Goal: Task Accomplishment & Management: Use online tool/utility

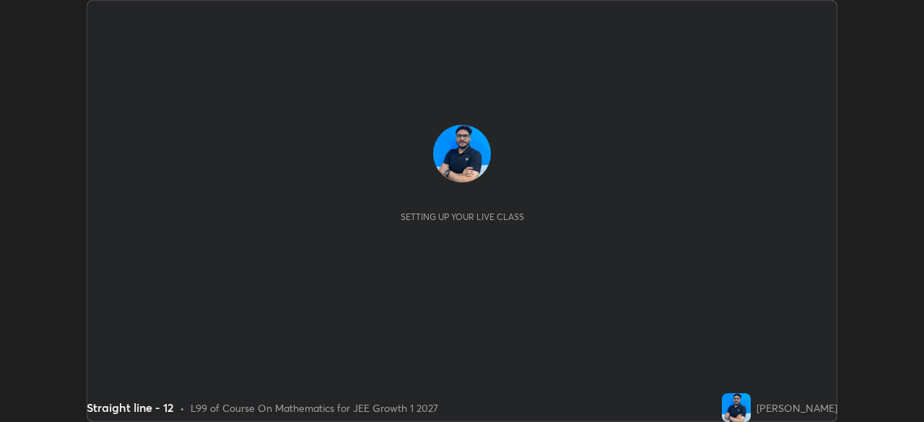
scroll to position [422, 923]
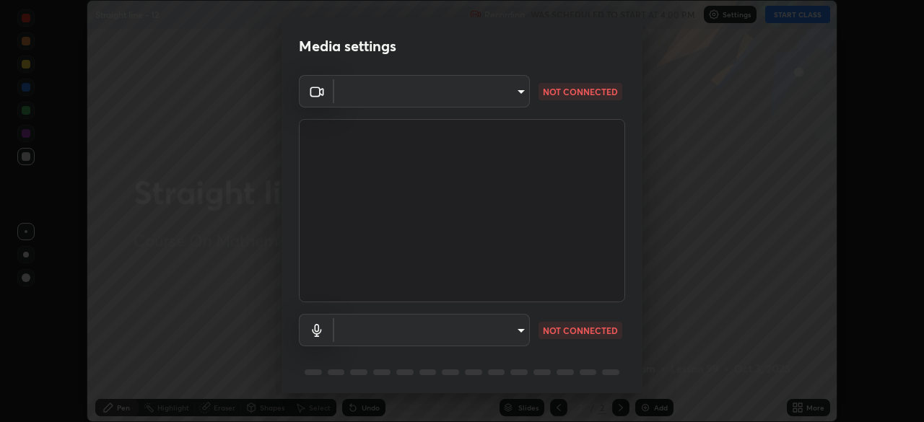
type input "6c2cbd707de14d6f22ad6aa38dcece7be3c4addb00b53b9d4bb55d2e14cdbb5a"
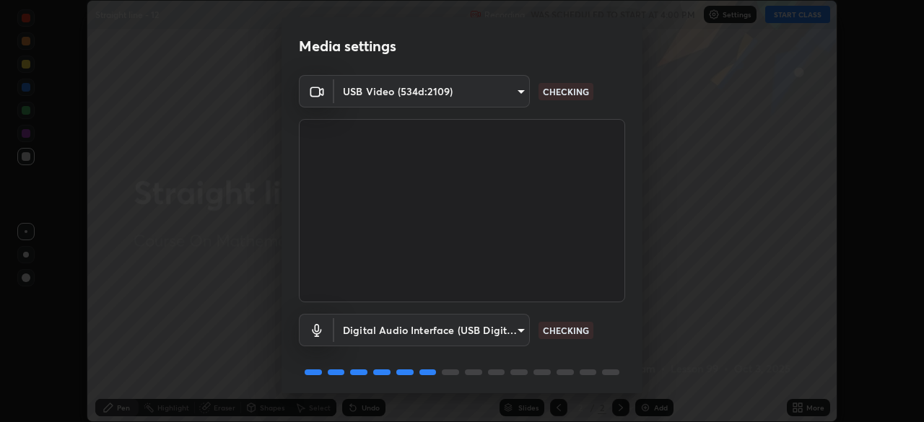
scroll to position [51, 0]
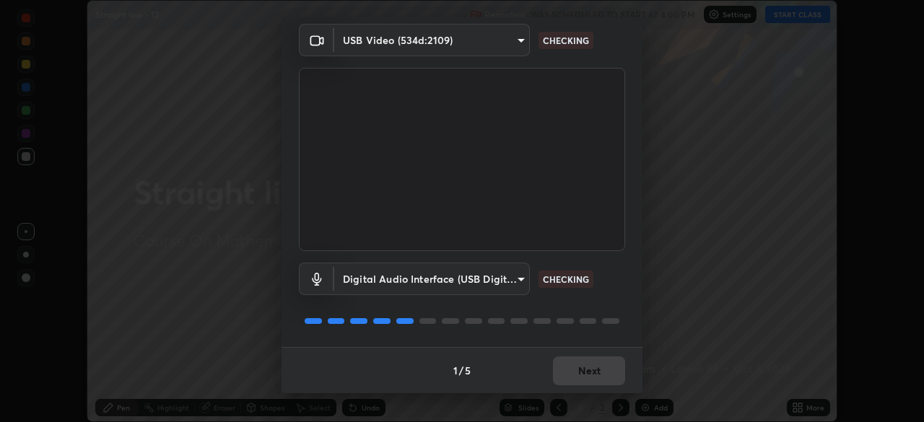
click at [516, 282] on body "Erase all Straight line - 12 Recording WAS SCHEDULED TO START AT 4:00 PM Settin…" at bounding box center [462, 211] width 924 height 422
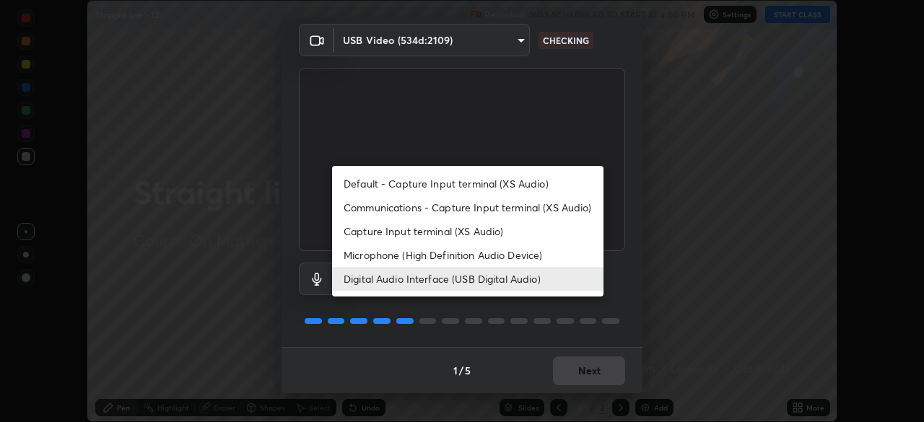
click at [518, 255] on li "Microphone (High Definition Audio Device)" at bounding box center [467, 255] width 271 height 24
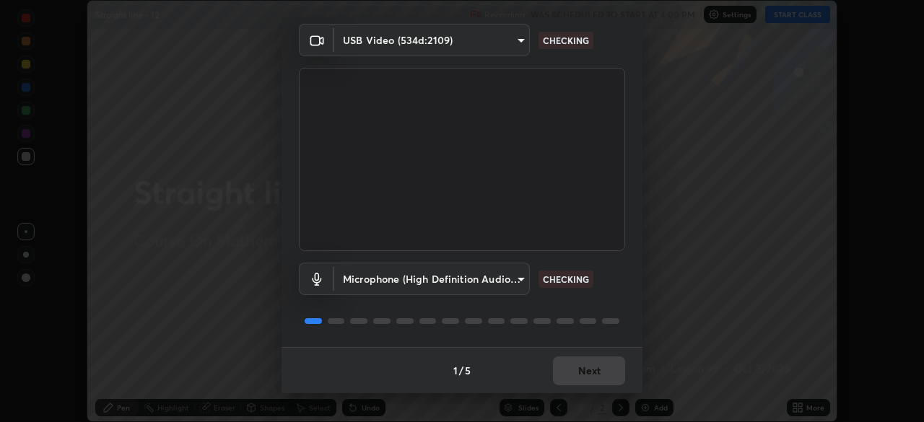
click at [506, 290] on body "Erase all Straight line - 12 Recording WAS SCHEDULED TO START AT 4:00 PM Settin…" at bounding box center [462, 211] width 924 height 422
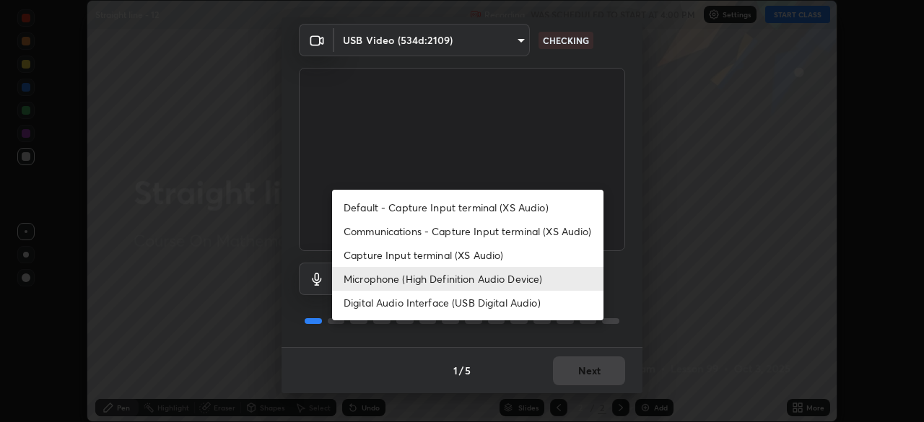
click at [512, 310] on li "Digital Audio Interface (USB Digital Audio)" at bounding box center [467, 303] width 271 height 24
type input "c108463416e0f654911d3f2d5d8dc70540b561df972e8d28c90434f423b2e045"
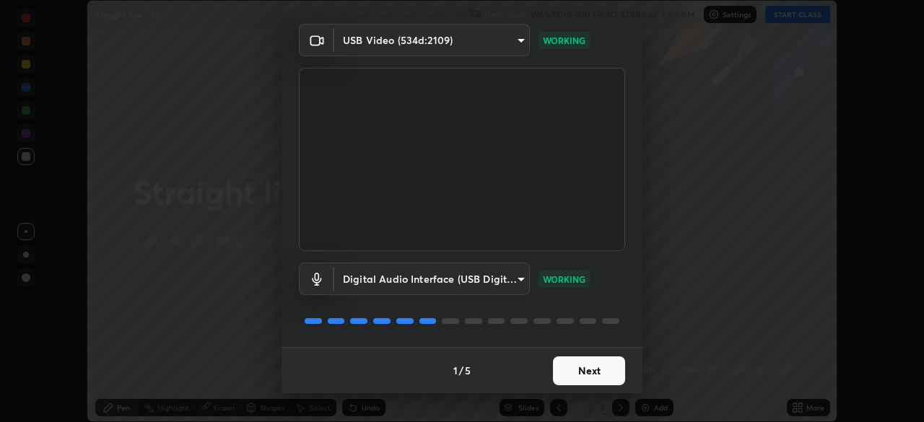
click at [602, 367] on button "Next" at bounding box center [589, 371] width 72 height 29
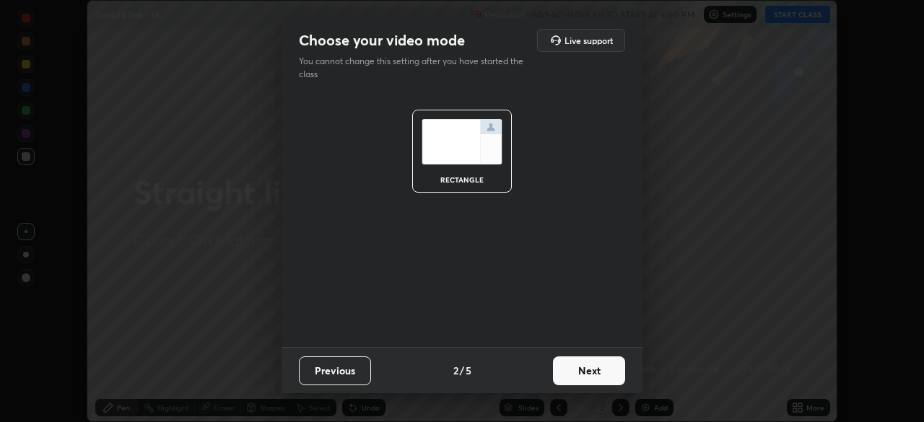
scroll to position [0, 0]
click at [610, 374] on button "Next" at bounding box center [589, 371] width 72 height 29
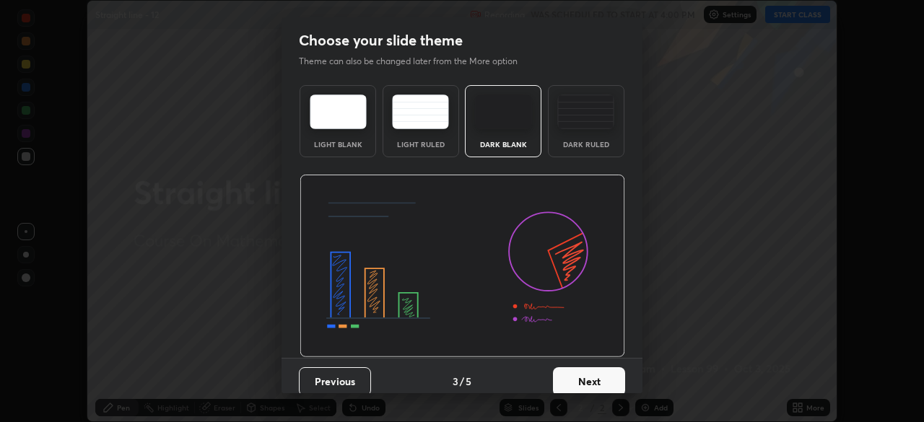
click at [606, 374] on button "Next" at bounding box center [589, 382] width 72 height 29
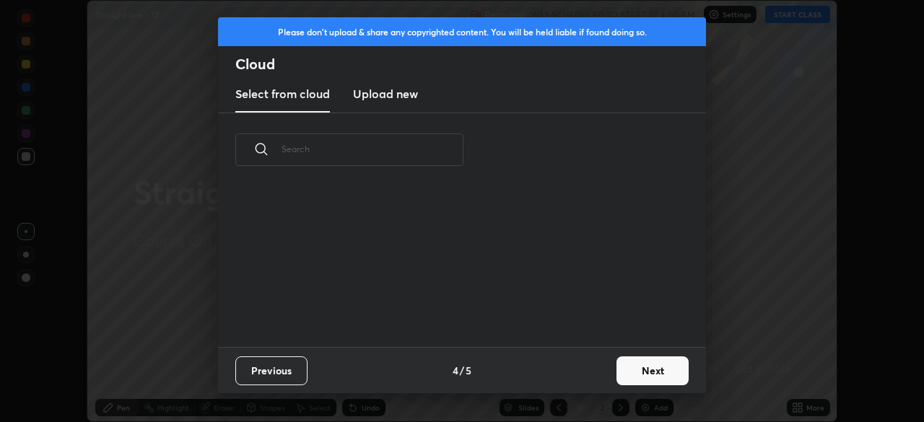
click at [648, 367] on button "Next" at bounding box center [653, 371] width 72 height 29
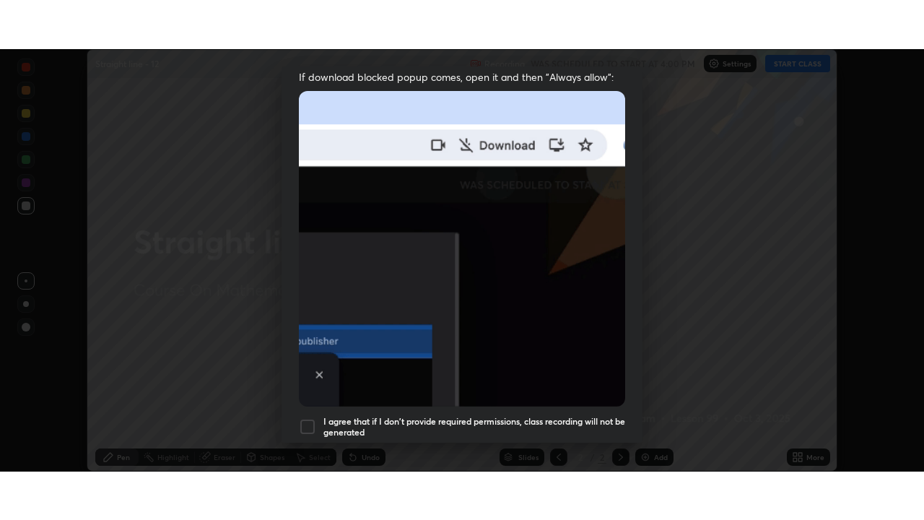
scroll to position [346, 0]
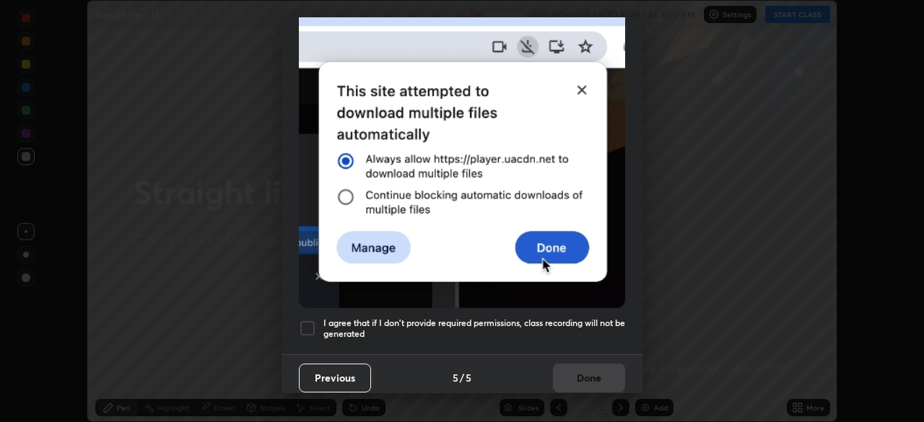
click at [564, 321] on h5 "I agree that if I don't provide required permissions, class recording will not …" at bounding box center [474, 329] width 302 height 22
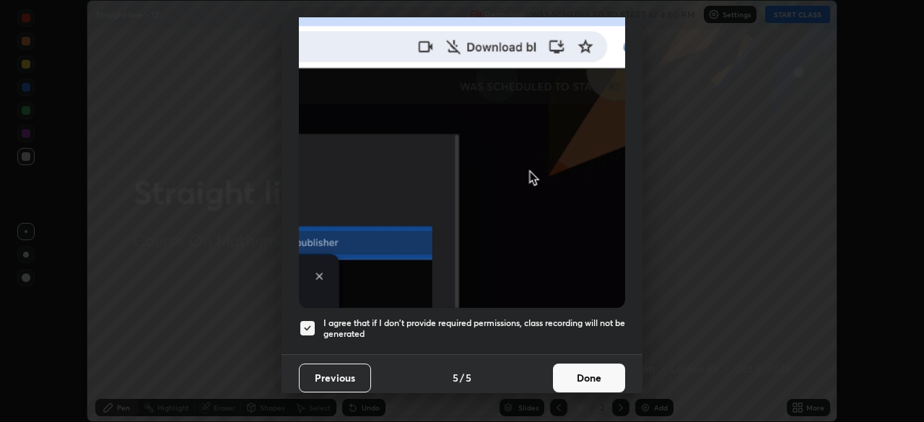
click at [586, 365] on button "Done" at bounding box center [589, 378] width 72 height 29
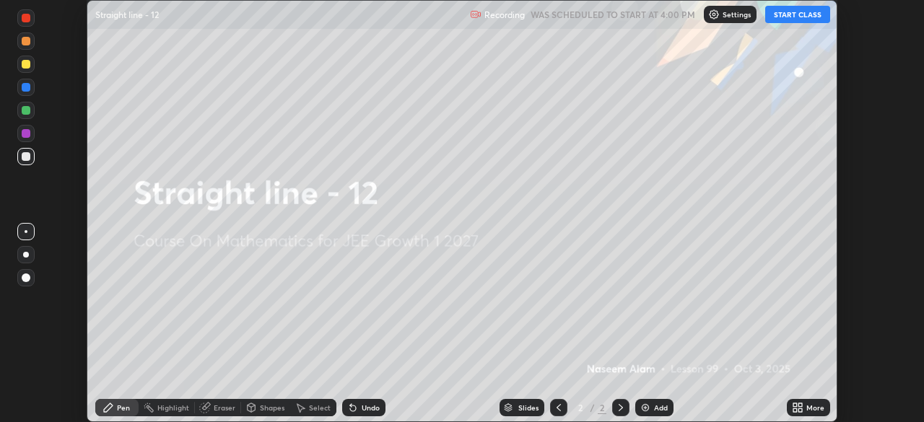
click at [795, 405] on icon at bounding box center [795, 406] width 4 height 4
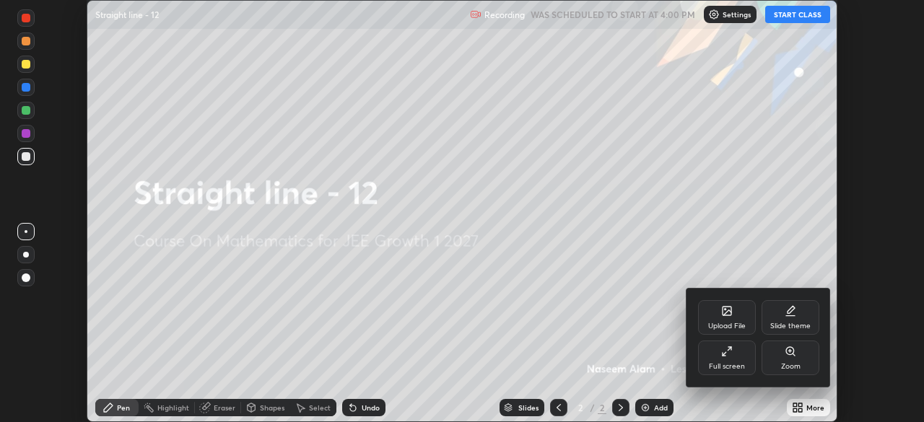
click at [745, 357] on div "Full screen" at bounding box center [727, 358] width 58 height 35
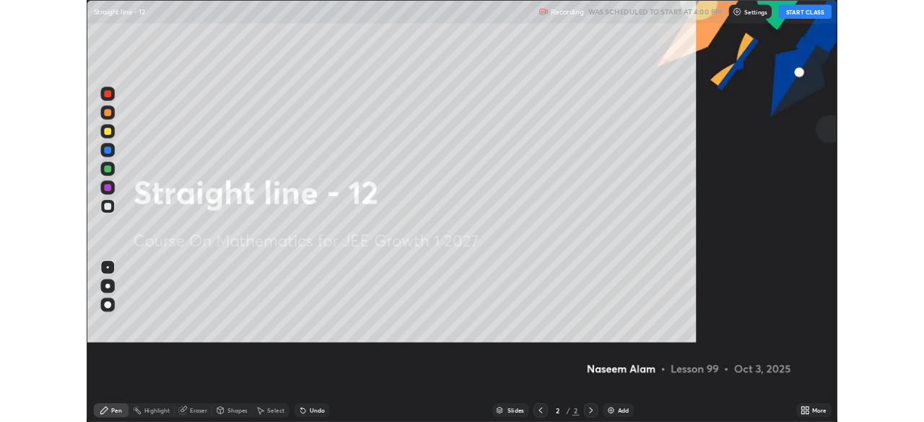
scroll to position [520, 924]
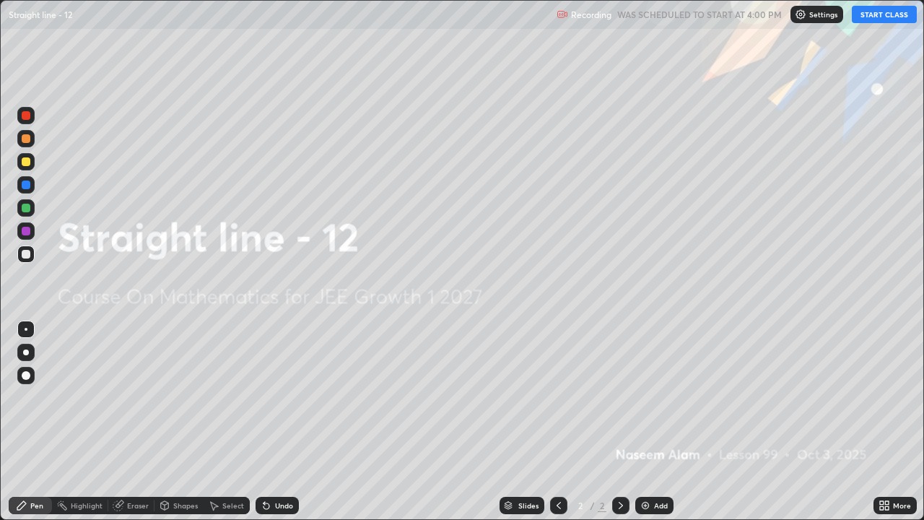
click at [880, 17] on button "START CLASS" at bounding box center [884, 14] width 65 height 17
click at [645, 422] on img at bounding box center [646, 506] width 12 height 12
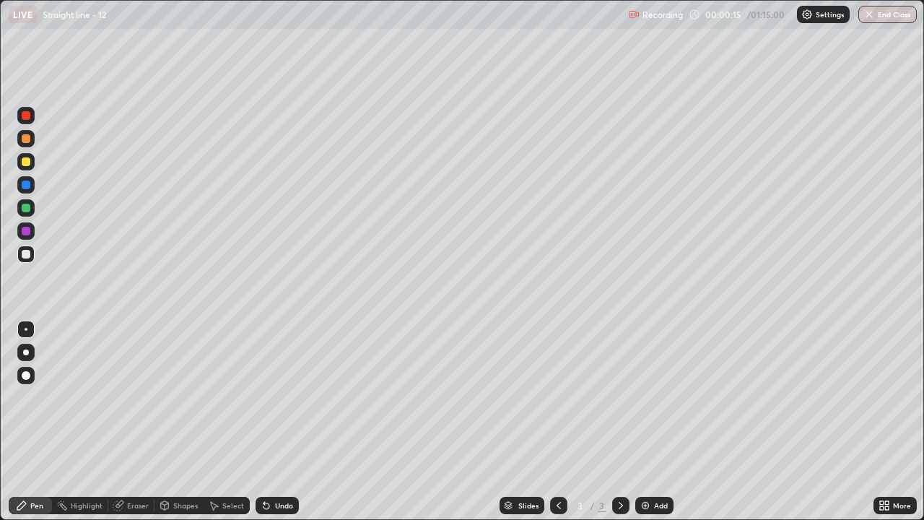
click at [282, 422] on div "Undo" at bounding box center [284, 505] width 18 height 7
click at [287, 422] on div "Undo" at bounding box center [284, 505] width 18 height 7
click at [288, 422] on div "Undo" at bounding box center [277, 505] width 43 height 17
click at [283, 422] on div "Undo" at bounding box center [284, 505] width 18 height 7
click at [280, 422] on div "Undo" at bounding box center [284, 505] width 18 height 7
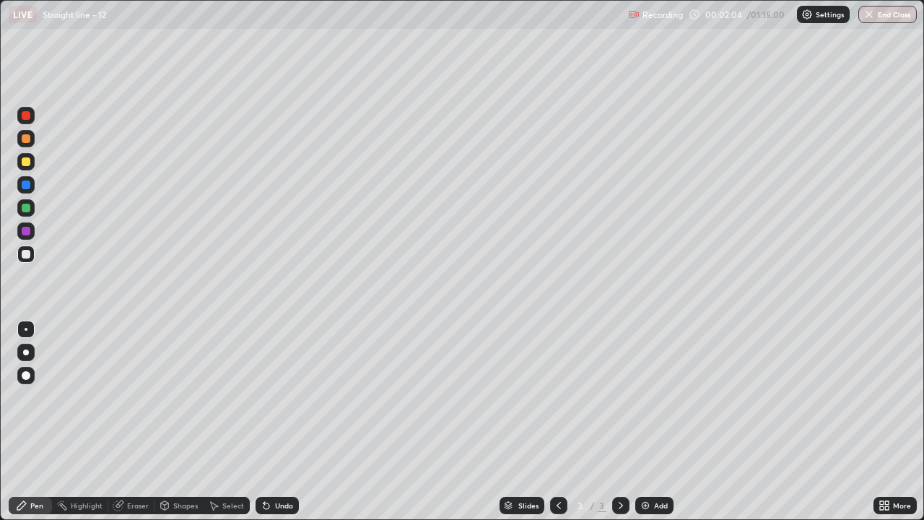
click at [279, 422] on div "Undo" at bounding box center [284, 505] width 18 height 7
click at [266, 422] on icon at bounding box center [267, 506] width 6 height 6
click at [264, 422] on icon at bounding box center [267, 506] width 6 height 6
click at [648, 422] on img at bounding box center [646, 506] width 12 height 12
click at [127, 422] on div "Eraser" at bounding box center [138, 505] width 22 height 7
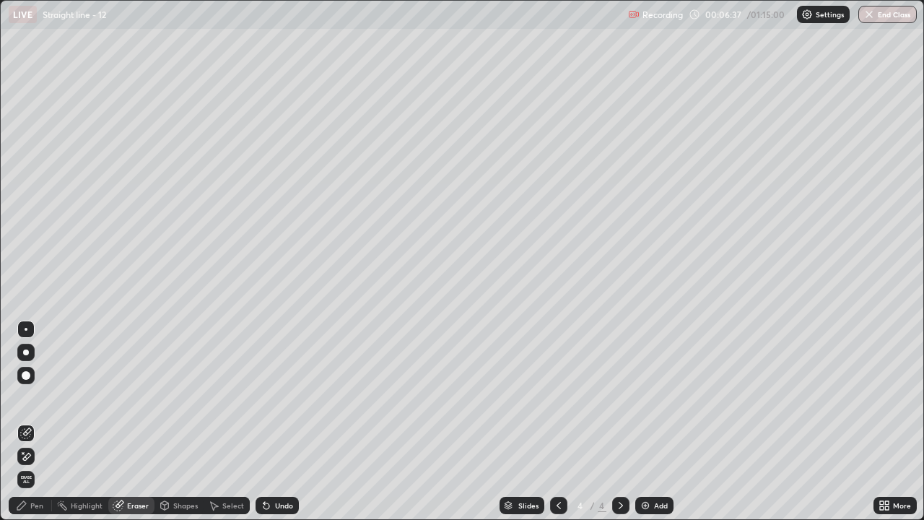
click at [30, 422] on div "Pen" at bounding box center [30, 505] width 43 height 17
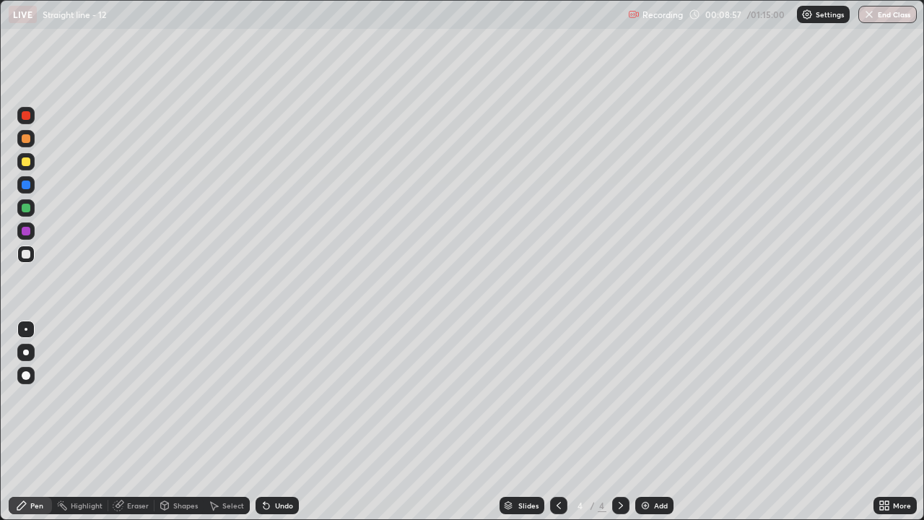
click at [658, 422] on div "Add" at bounding box center [661, 505] width 14 height 7
click at [275, 422] on div "Undo" at bounding box center [284, 505] width 18 height 7
click at [281, 422] on div "Undo" at bounding box center [284, 505] width 18 height 7
click at [284, 422] on div "Undo" at bounding box center [284, 505] width 18 height 7
click at [283, 422] on div "Undo" at bounding box center [284, 505] width 18 height 7
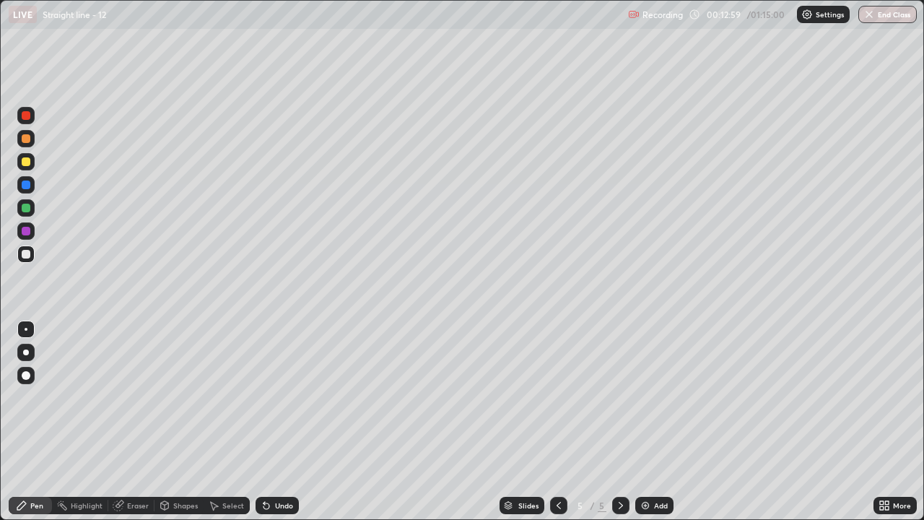
click at [558, 422] on icon at bounding box center [559, 505] width 4 height 7
click at [619, 422] on icon at bounding box center [621, 506] width 12 height 12
click at [619, 422] on icon at bounding box center [621, 505] width 4 height 7
click at [619, 422] on icon at bounding box center [621, 506] width 12 height 12
click at [645, 422] on img at bounding box center [646, 506] width 12 height 12
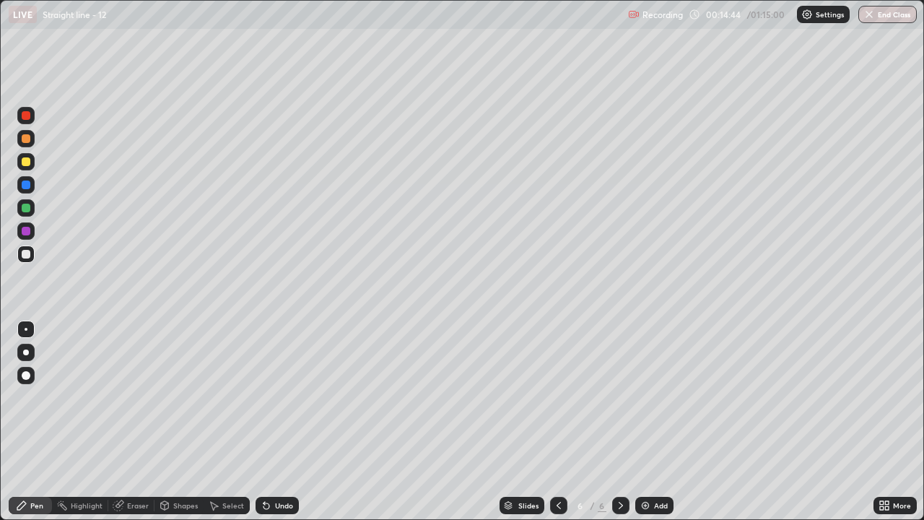
click at [277, 422] on div "Undo" at bounding box center [284, 505] width 18 height 7
click at [275, 422] on div "Undo" at bounding box center [284, 505] width 18 height 7
click at [127, 422] on div "Eraser" at bounding box center [138, 505] width 22 height 7
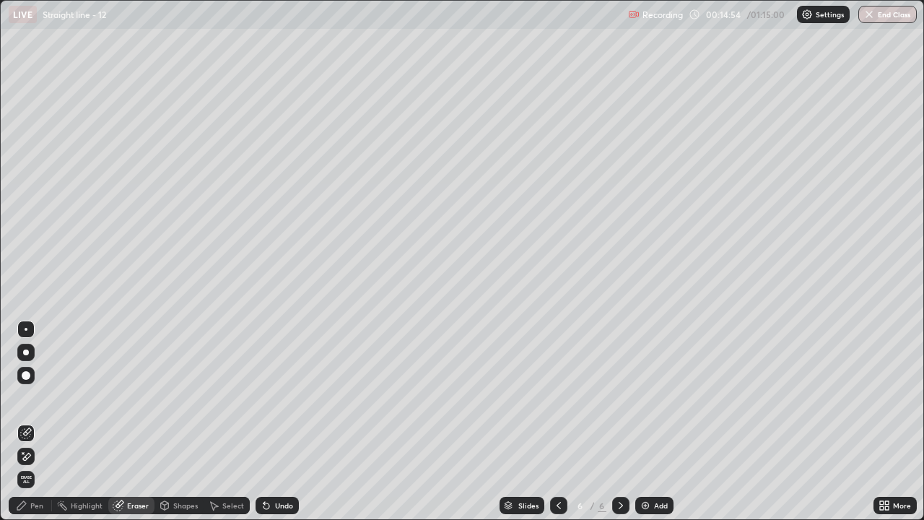
click at [32, 422] on div "Pen" at bounding box center [36, 505] width 13 height 7
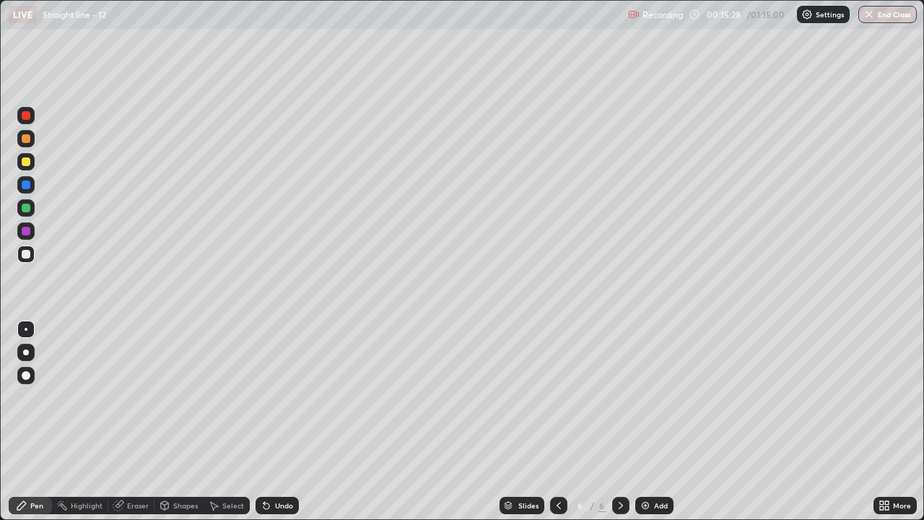
click at [220, 422] on div "Select" at bounding box center [227, 505] width 46 height 17
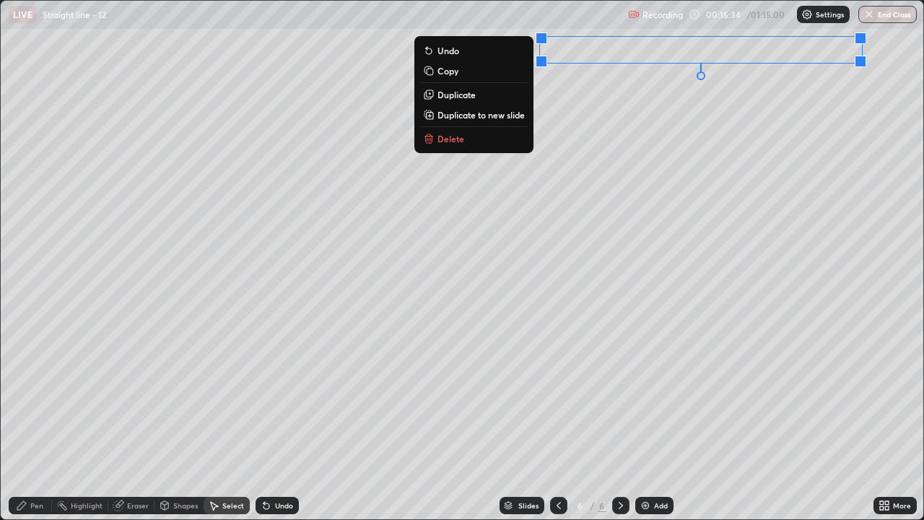
click at [201, 272] on div "0 ° Undo Copy Duplicate Duplicate to new slide Delete" at bounding box center [462, 260] width 923 height 518
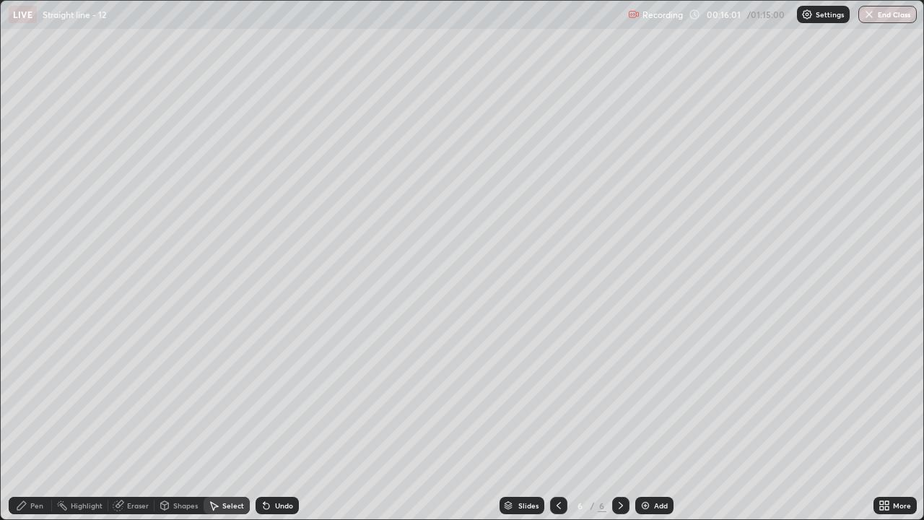
click at [28, 422] on div "Pen" at bounding box center [30, 505] width 43 height 17
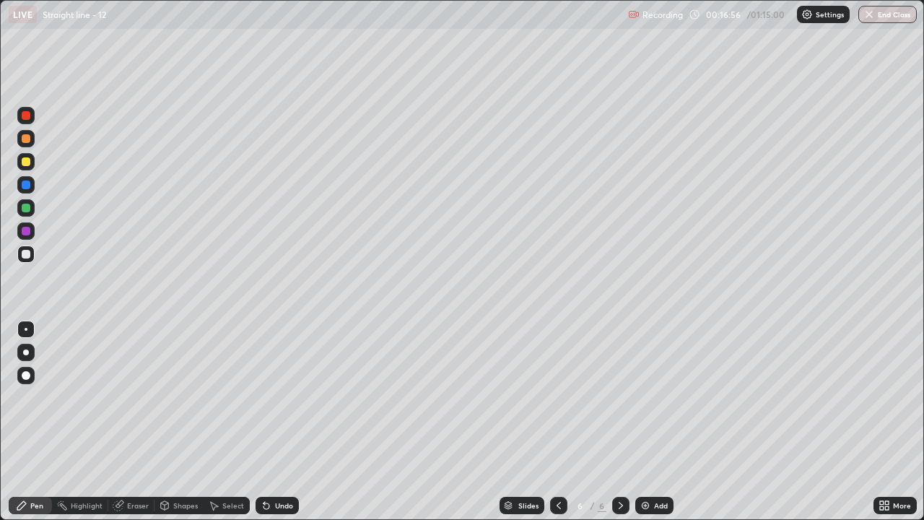
click at [282, 422] on div "Undo" at bounding box center [284, 505] width 18 height 7
click at [278, 422] on div "Undo" at bounding box center [284, 505] width 18 height 7
click at [279, 422] on div "Undo" at bounding box center [284, 505] width 18 height 7
click at [280, 422] on div "Undo" at bounding box center [284, 505] width 18 height 7
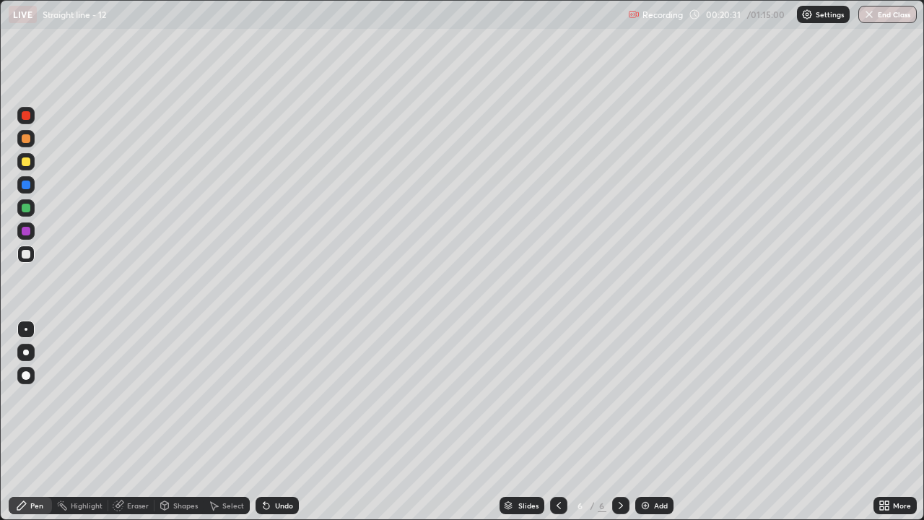
click at [282, 422] on div "Undo" at bounding box center [284, 505] width 18 height 7
click at [281, 422] on div "Undo" at bounding box center [284, 505] width 18 height 7
click at [282, 422] on div "Undo" at bounding box center [284, 505] width 18 height 7
click at [281, 422] on div "Undo" at bounding box center [284, 505] width 18 height 7
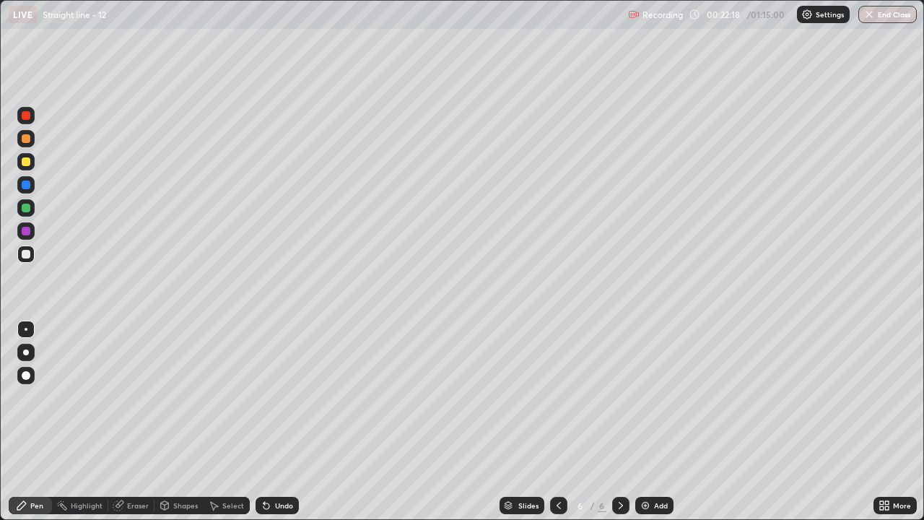
click at [887, 422] on icon at bounding box center [887, 503] width 4 height 4
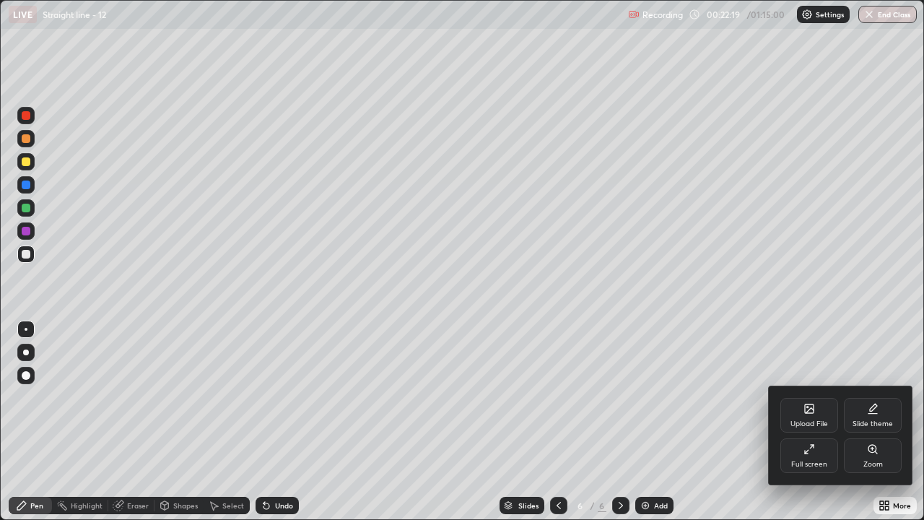
click at [819, 422] on div "Full screen" at bounding box center [809, 455] width 58 height 35
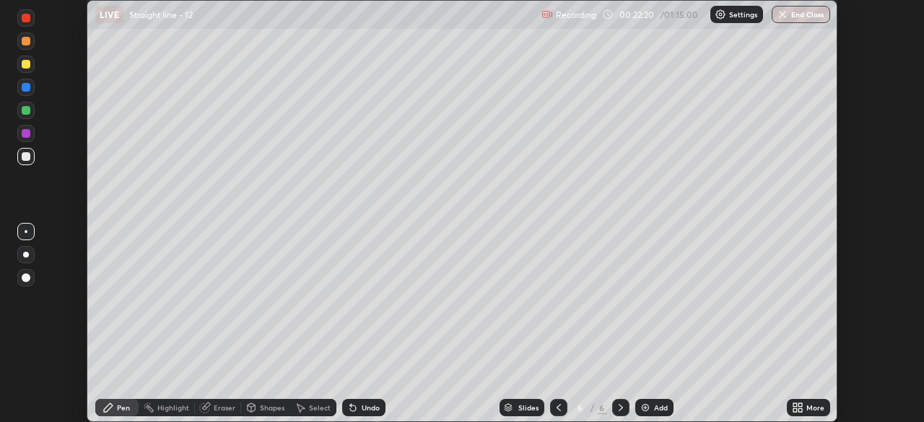
scroll to position [71779, 71277]
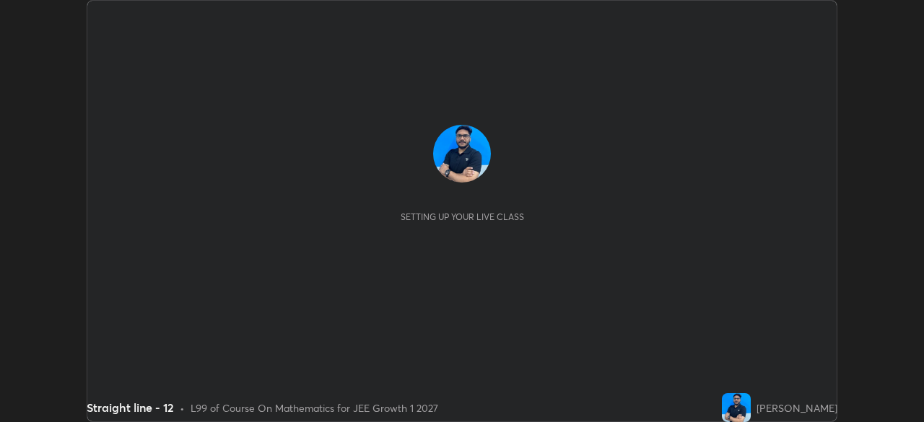
scroll to position [422, 923]
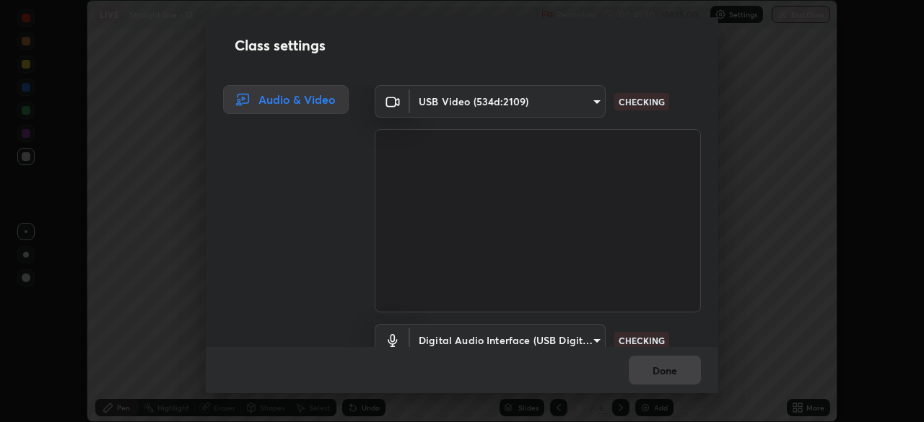
type input "6c2cbd707de14d6f22ad6aa38dcece7be3c4addb00b53b9d4bb55d2e14cdbb5a"
type input "c108463416e0f654911d3f2d5d8dc70540b561df972e8d28c90434f423b2e045"
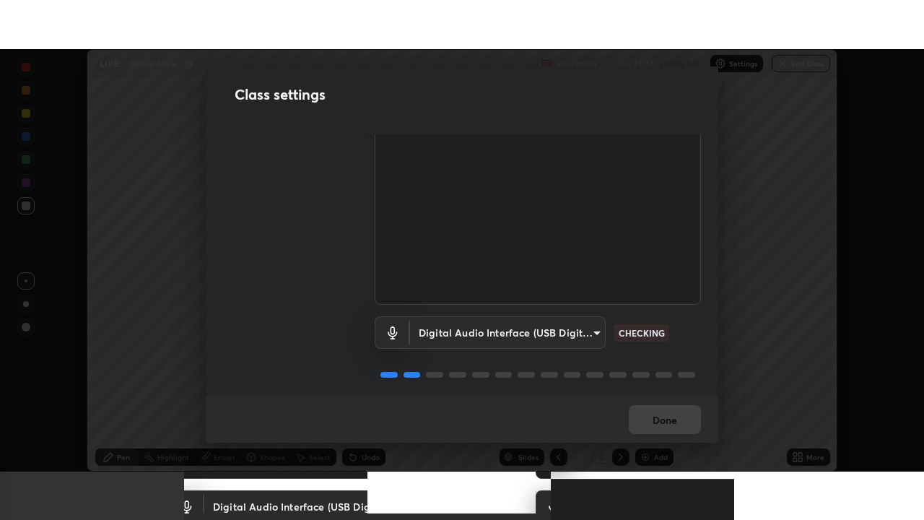
scroll to position [66, 0]
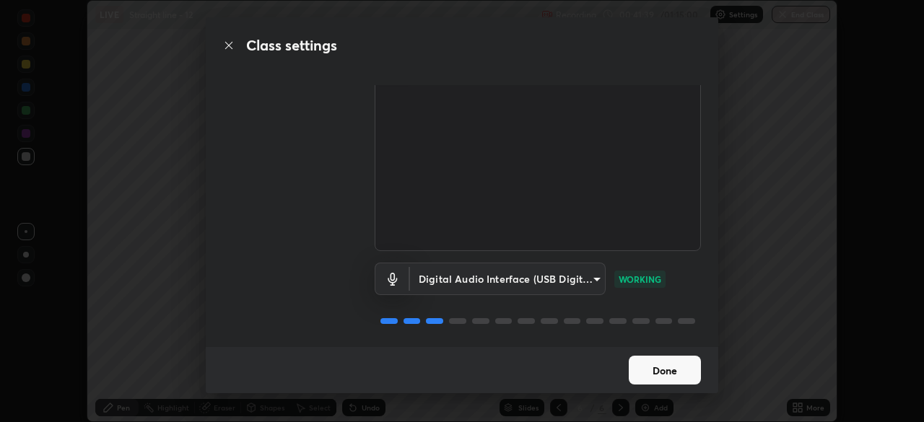
click at [657, 372] on button "Done" at bounding box center [665, 370] width 72 height 29
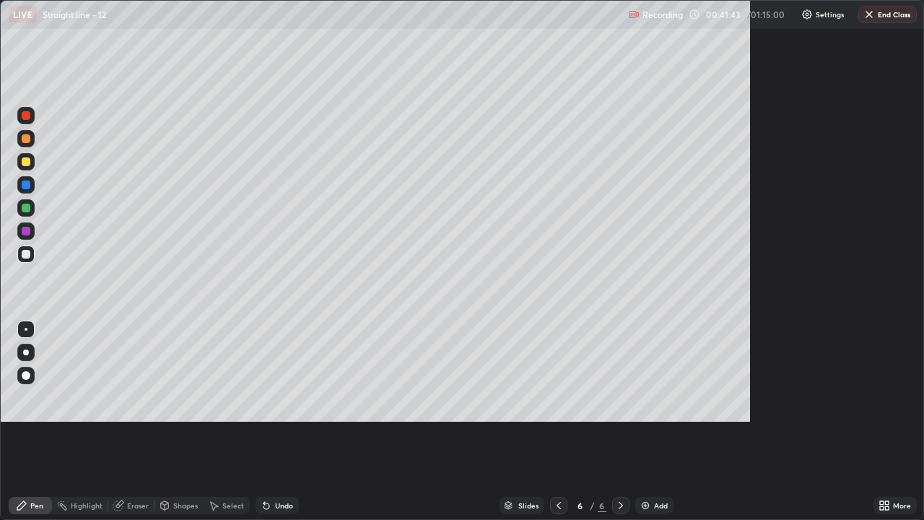
scroll to position [520, 924]
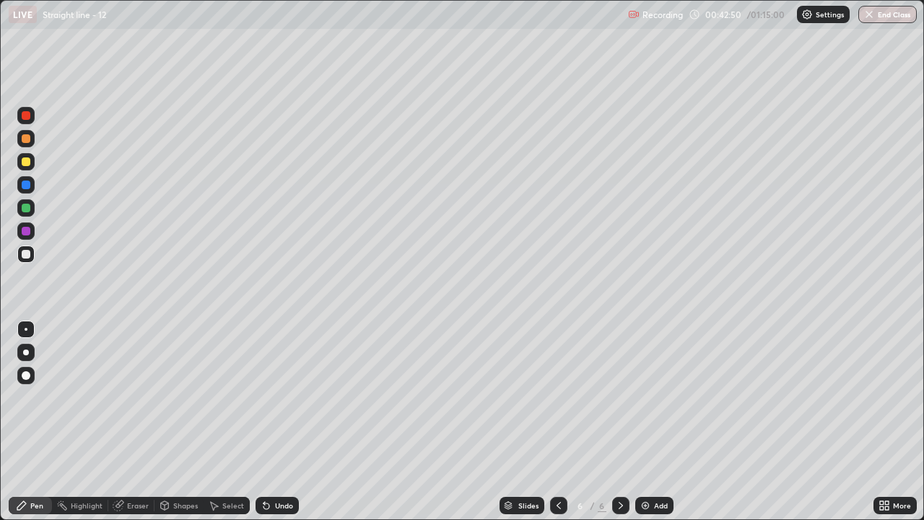
click at [655, 422] on div "Add" at bounding box center [654, 505] width 38 height 17
click at [559, 422] on icon at bounding box center [559, 506] width 12 height 12
click at [618, 422] on icon at bounding box center [621, 506] width 12 height 12
click at [276, 422] on div "Undo" at bounding box center [284, 505] width 18 height 7
click at [277, 422] on div "Undo" at bounding box center [284, 505] width 18 height 7
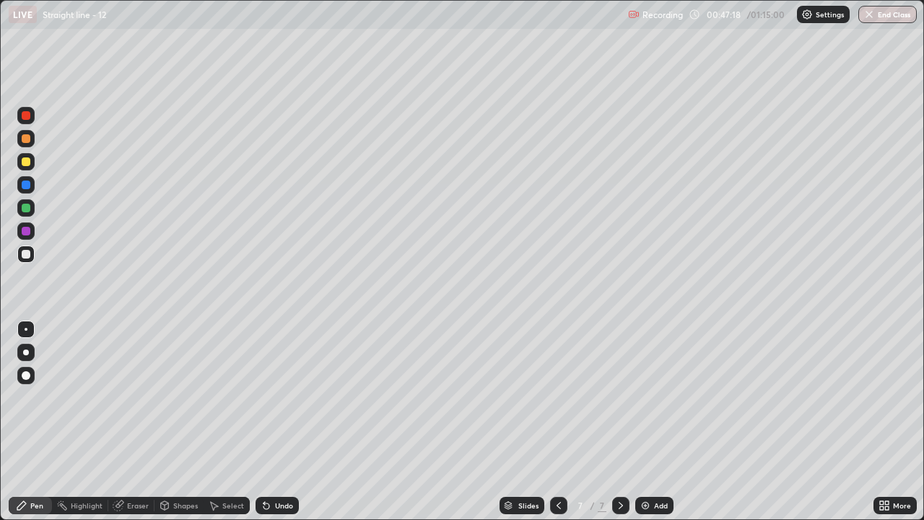
click at [651, 422] on div "Add" at bounding box center [654, 505] width 38 height 17
click at [269, 422] on icon at bounding box center [267, 506] width 12 height 12
click at [282, 422] on div "Undo" at bounding box center [284, 505] width 18 height 7
click at [276, 422] on div "Undo" at bounding box center [284, 505] width 18 height 7
click at [284, 422] on div "Undo" at bounding box center [284, 505] width 18 height 7
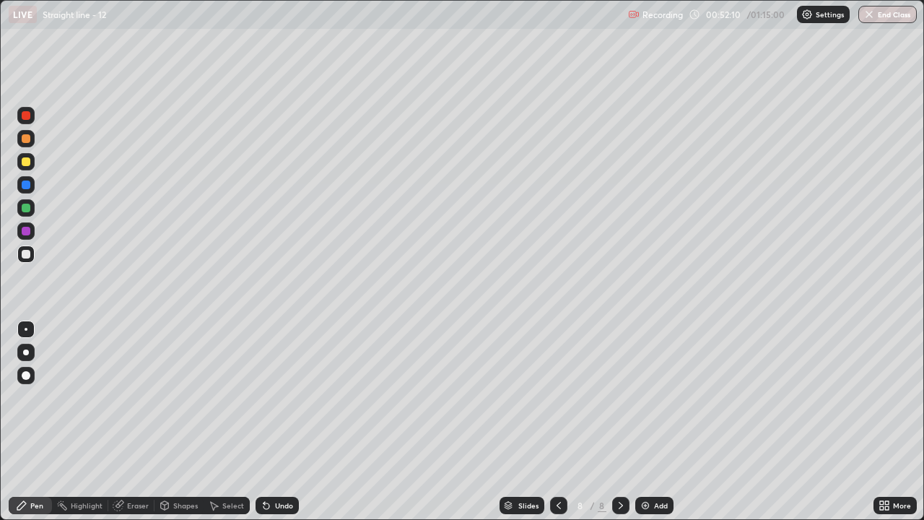
click at [281, 422] on div "Undo" at bounding box center [284, 505] width 18 height 7
click at [133, 422] on div "Eraser" at bounding box center [138, 505] width 22 height 7
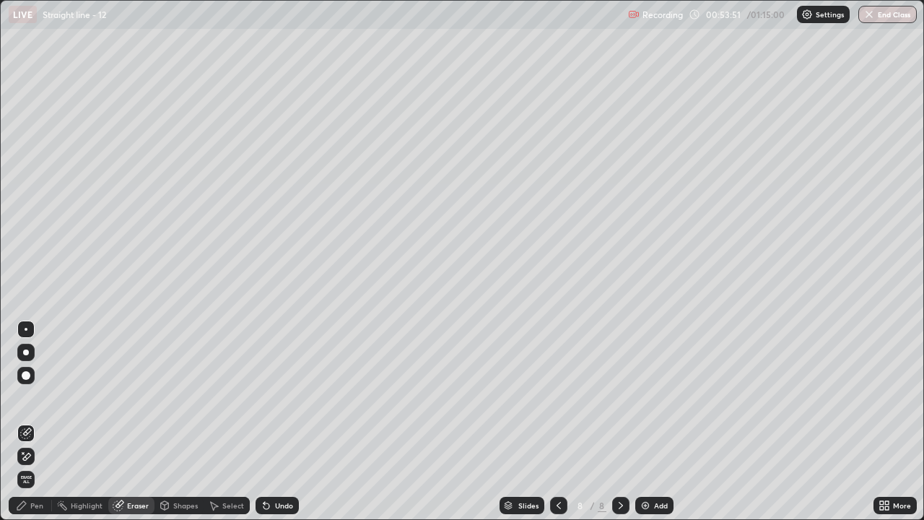
click at [38, 422] on div "Pen" at bounding box center [36, 505] width 13 height 7
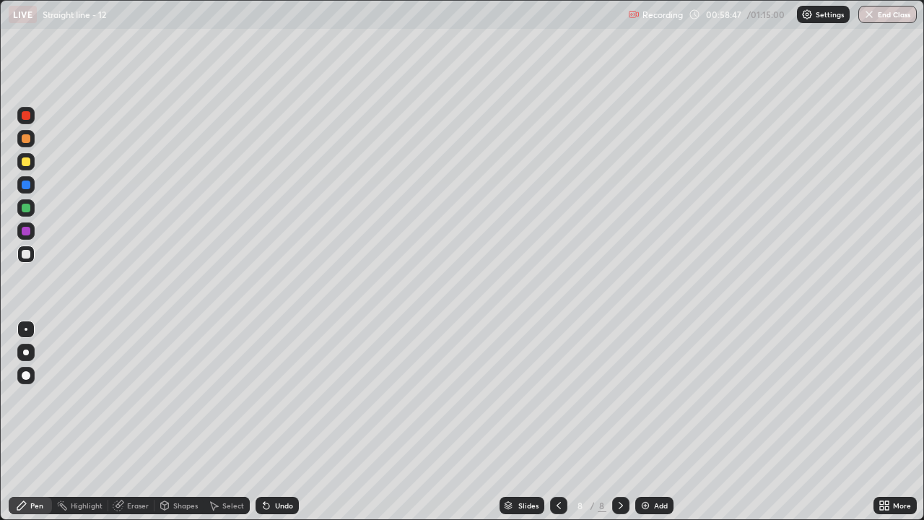
click at [654, 422] on div "Add" at bounding box center [661, 505] width 14 height 7
click at [278, 422] on div "Undo" at bounding box center [284, 505] width 18 height 7
click at [25, 162] on div at bounding box center [26, 161] width 9 height 9
click at [283, 422] on div "Undo" at bounding box center [284, 505] width 18 height 7
click at [279, 422] on div "Undo" at bounding box center [284, 505] width 18 height 7
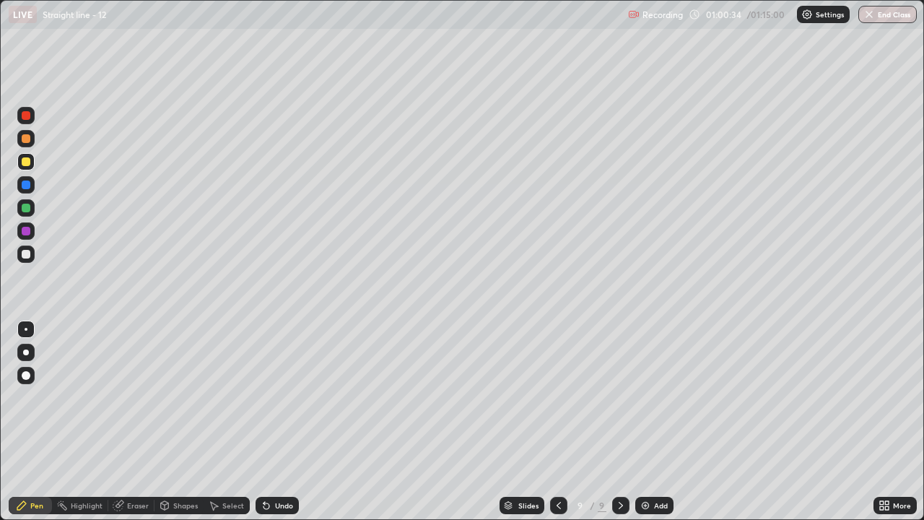
click at [279, 422] on div "Undo" at bounding box center [284, 505] width 18 height 7
click at [27, 207] on div at bounding box center [26, 208] width 9 height 9
click at [29, 258] on div at bounding box center [25, 253] width 17 height 17
click at [29, 163] on div at bounding box center [26, 161] width 9 height 9
click at [27, 208] on div at bounding box center [26, 208] width 9 height 9
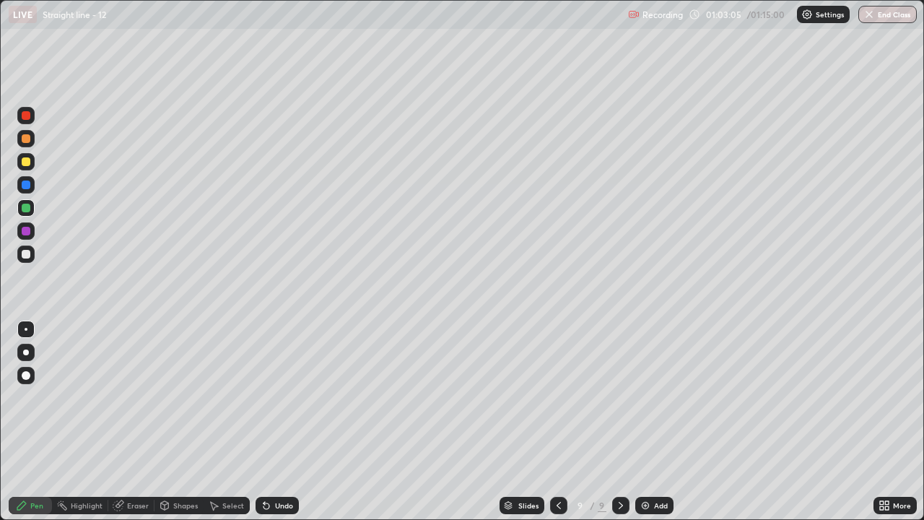
click at [26, 255] on div at bounding box center [26, 254] width 9 height 9
click at [273, 422] on div "Undo" at bounding box center [277, 505] width 43 height 17
click at [278, 422] on div "Undo" at bounding box center [277, 505] width 43 height 17
click at [654, 422] on div "Add" at bounding box center [661, 505] width 14 height 7
click at [274, 422] on div "Undo" at bounding box center [277, 505] width 43 height 17
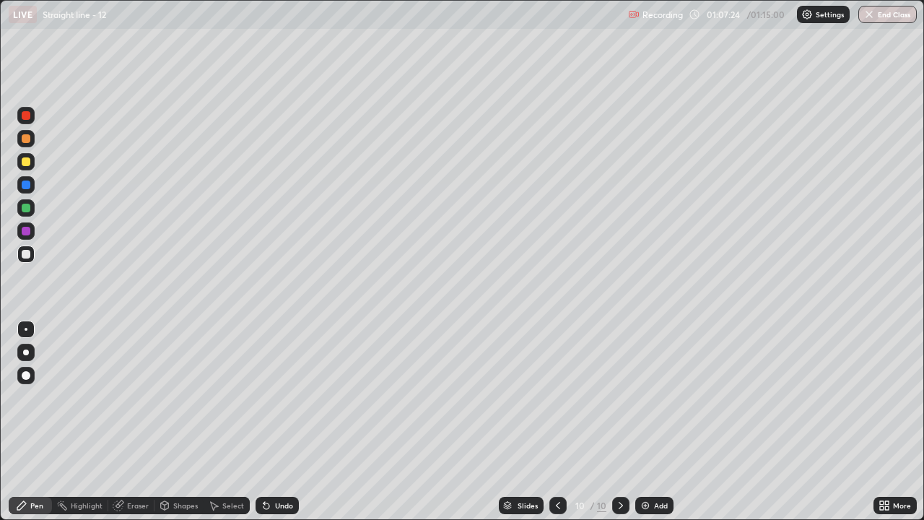
click at [278, 422] on div "Undo" at bounding box center [284, 505] width 18 height 7
click at [279, 422] on div "Undo" at bounding box center [284, 505] width 18 height 7
click at [669, 422] on div "Add" at bounding box center [654, 505] width 38 height 17
click at [290, 422] on div "Undo" at bounding box center [284, 505] width 18 height 7
click at [285, 422] on div "Undo" at bounding box center [277, 505] width 43 height 17
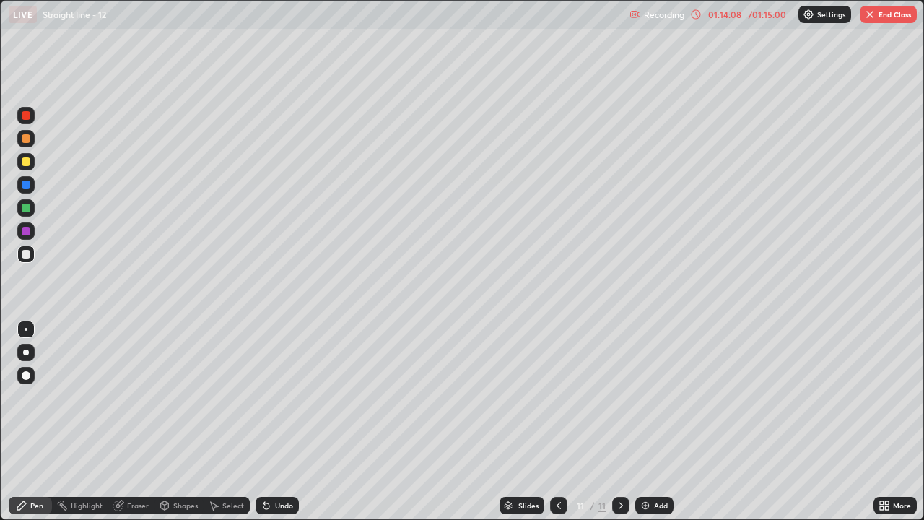
click at [283, 422] on div "Undo" at bounding box center [284, 505] width 18 height 7
click at [284, 422] on div "Undo" at bounding box center [284, 505] width 18 height 7
click at [287, 422] on div "Undo" at bounding box center [277, 505] width 43 height 17
click at [280, 422] on div "Undo" at bounding box center [284, 505] width 18 height 7
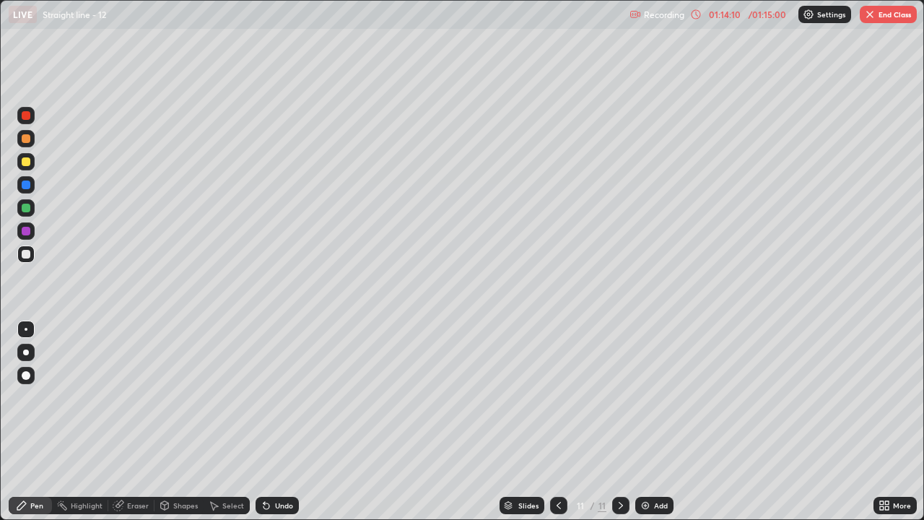
click at [278, 422] on div "Undo" at bounding box center [284, 505] width 18 height 7
click at [279, 422] on div "Undo" at bounding box center [284, 505] width 18 height 7
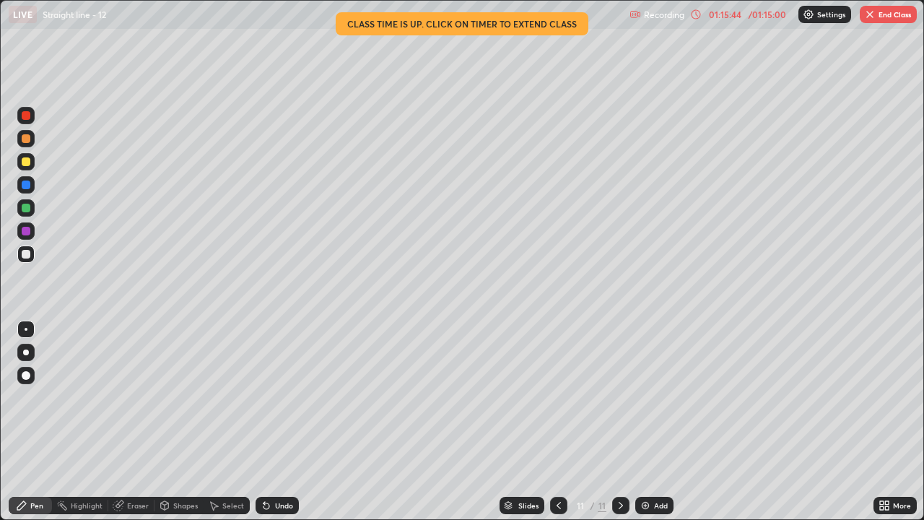
click at [878, 17] on button "End Class" at bounding box center [888, 14] width 57 height 17
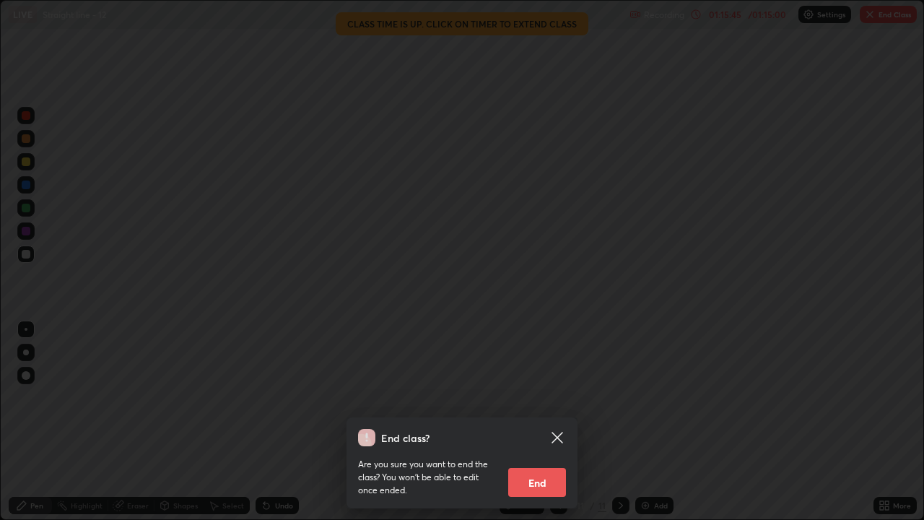
click at [539, 422] on button "End" at bounding box center [537, 482] width 58 height 29
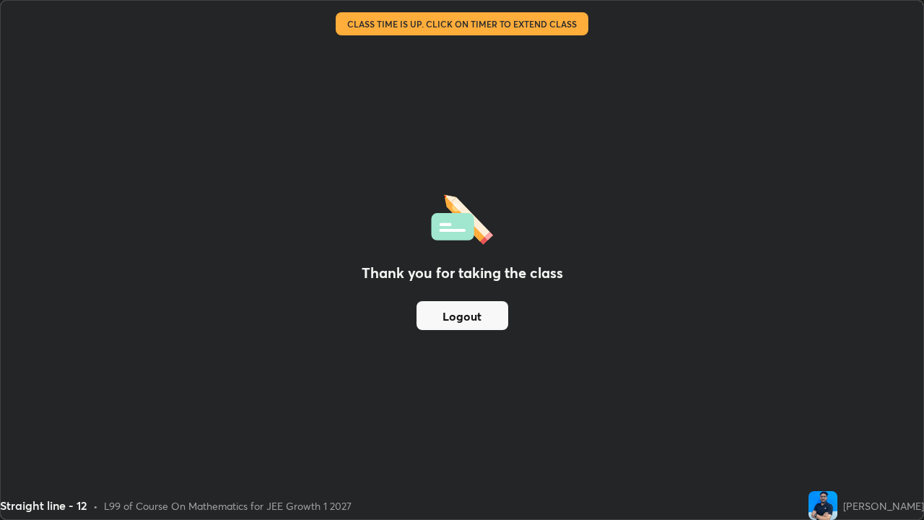
click at [474, 310] on button "Logout" at bounding box center [463, 315] width 92 height 29
